Goal: Task Accomplishment & Management: Use online tool/utility

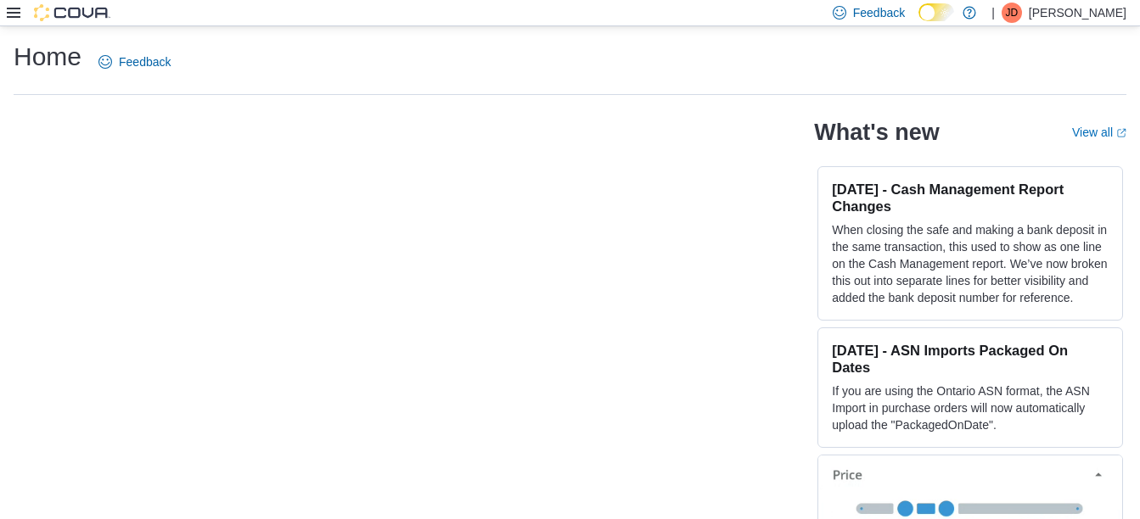
click at [9, 17] on icon at bounding box center [14, 13] width 14 height 10
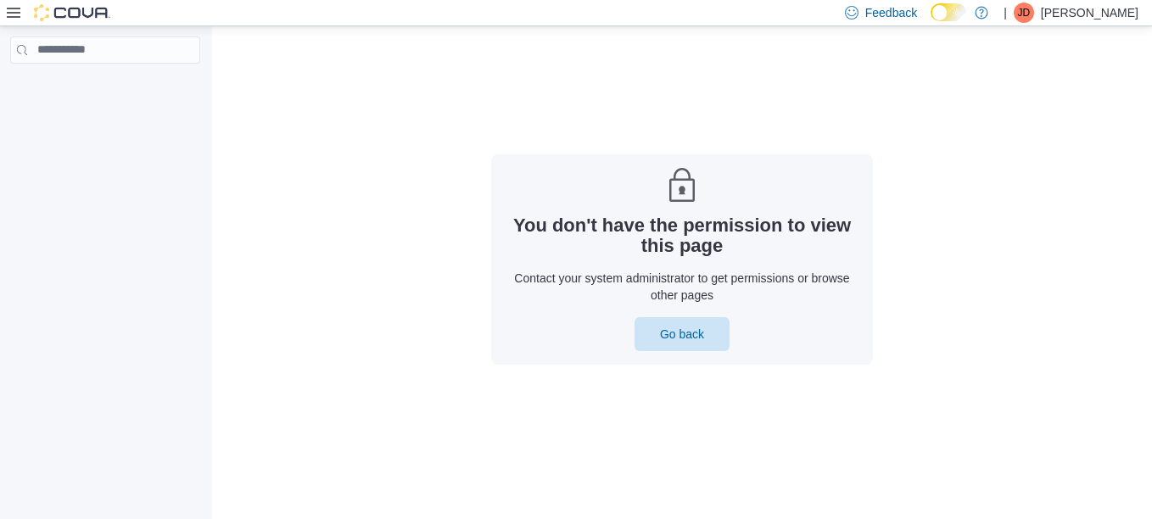
click at [18, 11] on icon at bounding box center [14, 13] width 14 height 14
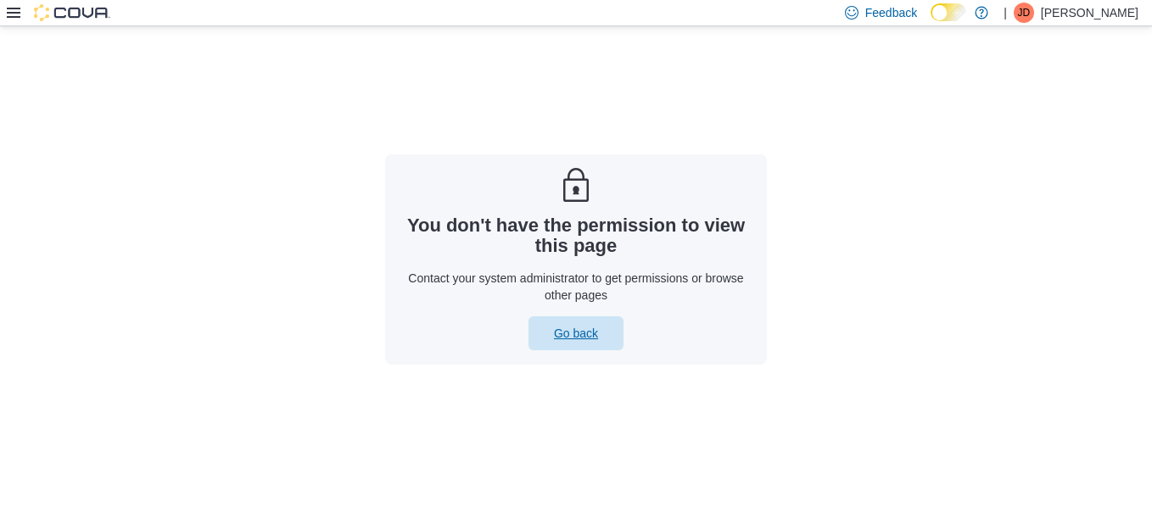
click at [567, 339] on span "Go back" at bounding box center [576, 333] width 44 height 17
